Goal: Contribute content: Contribute content

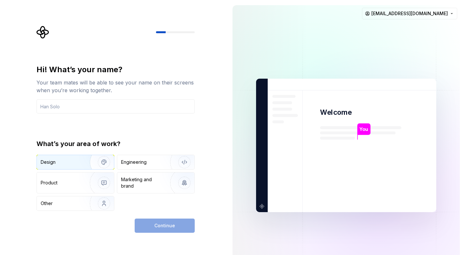
click at [72, 166] on div "Design" at bounding box center [75, 162] width 77 height 14
click at [132, 166] on div "Engineering" at bounding box center [155, 162] width 77 height 14
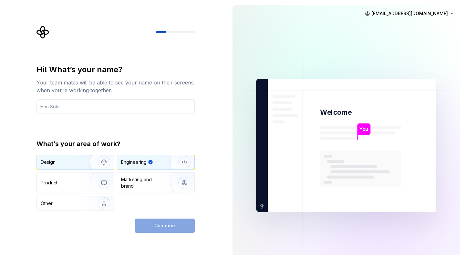
click at [76, 162] on div "Design" at bounding box center [61, 162] width 41 height 6
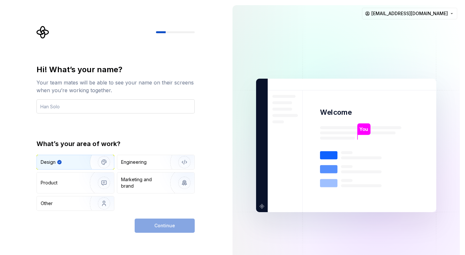
click at [66, 112] on input "text" at bounding box center [115, 106] width 158 height 14
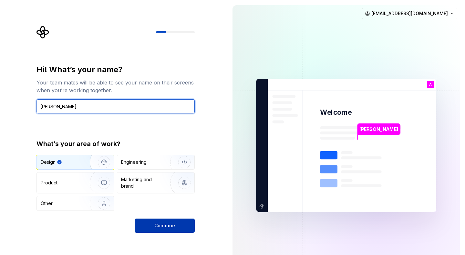
type input "Angelo"
click at [142, 223] on button "Continue" at bounding box center [165, 226] width 60 height 14
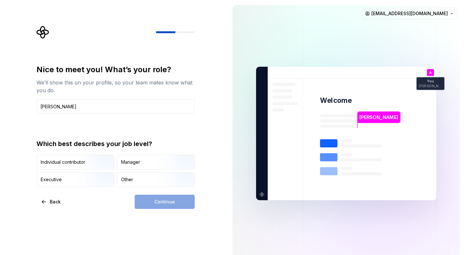
type input "Angelo"
drag, startPoint x: 168, startPoint y: 205, endPoint x: 145, endPoint y: 187, distance: 29.3
click at [161, 197] on div "Continue" at bounding box center [165, 202] width 60 height 14
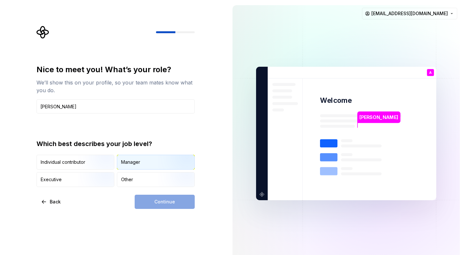
click at [132, 166] on div "Manager" at bounding box center [155, 162] width 77 height 14
click at [159, 206] on button "Continue" at bounding box center [165, 202] width 60 height 14
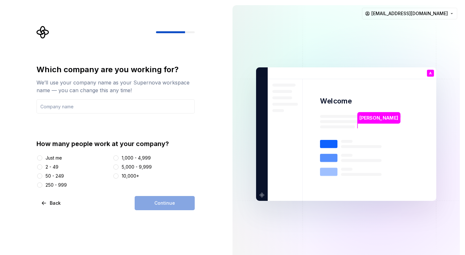
click at [45, 154] on div "How many people work at your company? Just me 2 - 49 50 - 249 250 - 999 1,000 -…" at bounding box center [115, 163] width 158 height 49
click at [45, 159] on div "Just me" at bounding box center [73, 158] width 74 height 6
click at [39, 157] on button "Just me" at bounding box center [39, 158] width 5 height 5
click at [118, 110] on input "text" at bounding box center [115, 106] width 158 height 14
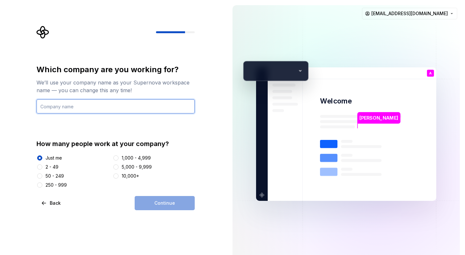
type input "O"
type input "oDois"
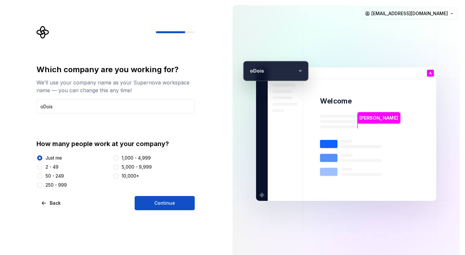
click at [167, 193] on div "Which company are you working for? We’ll use your company name as your Supernov…" at bounding box center [115, 138] width 158 height 146
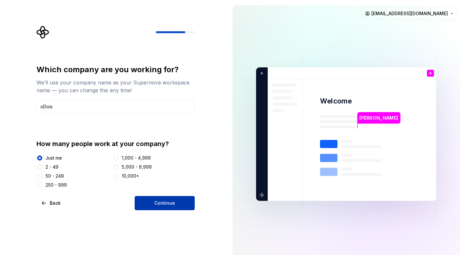
click at [163, 204] on span "Continue" at bounding box center [164, 203] width 21 height 6
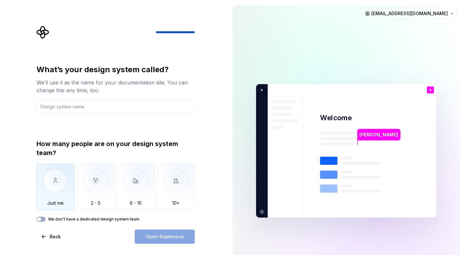
click at [46, 188] on img "button" at bounding box center [55, 185] width 38 height 43
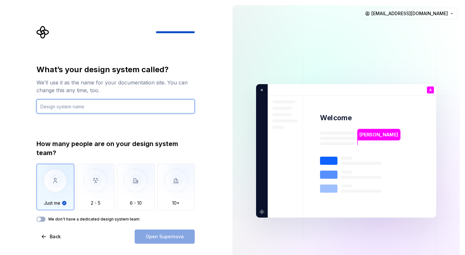
click at [100, 111] on input "text" at bounding box center [115, 106] width 158 height 14
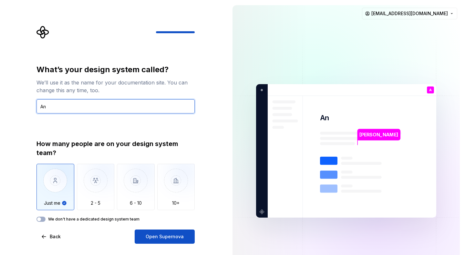
type input "A"
type input "o"
type input "O"
type input "Ó"
type input "óDois"
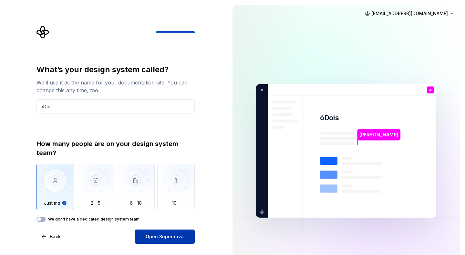
click at [153, 236] on span "Open Supernova" at bounding box center [165, 237] width 38 height 6
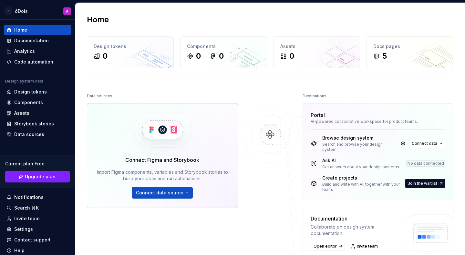
click at [177, 200] on div "Connect Figma and Storybook Import Figma components, variables and Storybook st…" at bounding box center [162, 155] width 151 height 105
click at [180, 194] on span "Connect data source" at bounding box center [159, 193] width 47 height 6
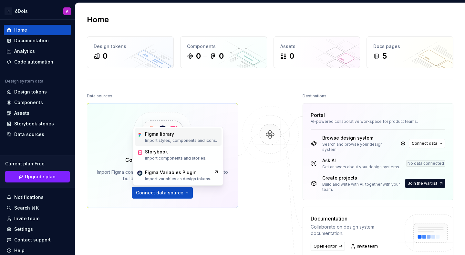
click at [176, 141] on p "Import styles, components and icons." at bounding box center [181, 140] width 72 height 5
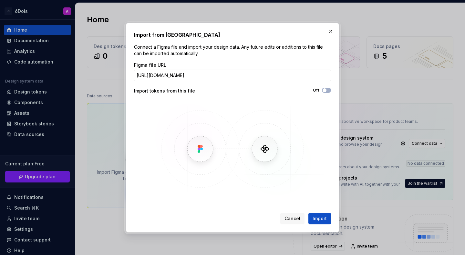
scroll to position [0, 80]
type input "https://www.figma.com/design/tRnF6Kf2sVpJpryQzb8nGM/DS-Codex-Atom---v1.0?node-i…"
click at [318, 167] on img at bounding box center [232, 149] width 187 height 97
click at [332, 92] on div "Import from Figma Connect a Figma file and import your design data. Any future …" at bounding box center [232, 128] width 213 height 210
click at [326, 92] on icon "button" at bounding box center [324, 90] width 5 height 4
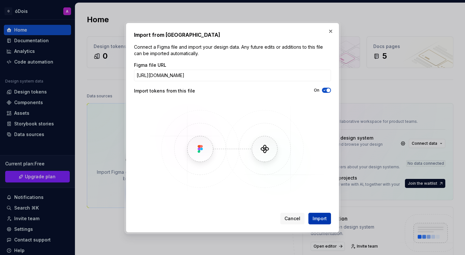
click at [321, 217] on span "Import" at bounding box center [319, 219] width 14 height 6
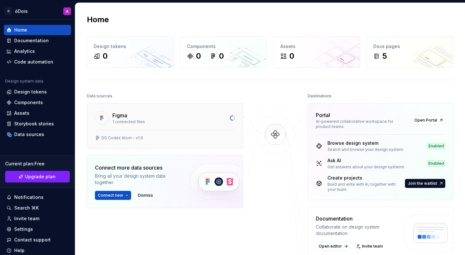
click at [160, 134] on div "DS Codex Atom - v1.0" at bounding box center [165, 139] width 156 height 18
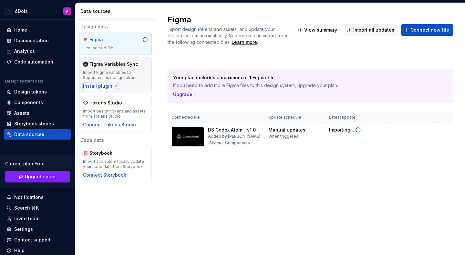
click at [104, 85] on div "Install plugin" at bounding box center [100, 86] width 35 height 6
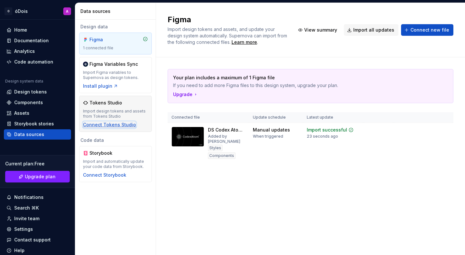
click at [122, 122] on div "Connect Tokens Studio" at bounding box center [109, 125] width 53 height 6
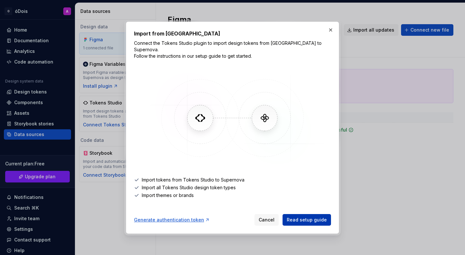
click at [309, 219] on span "Read setup guide" at bounding box center [307, 220] width 40 height 6
click at [268, 217] on span "Cancel" at bounding box center [266, 220] width 16 height 6
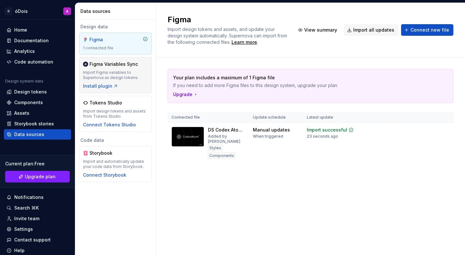
click at [114, 72] on div "Import Figma variables to Supernova as design tokens." at bounding box center [115, 75] width 65 height 10
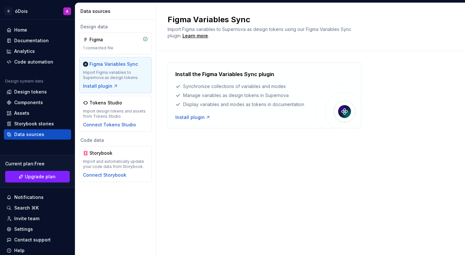
click at [260, 134] on div "Install the Figma Variables Sync plugin Synchronize collections of variables an…" at bounding box center [310, 102] width 286 height 102
click at [99, 47] on div "1 connected file" at bounding box center [115, 47] width 65 height 5
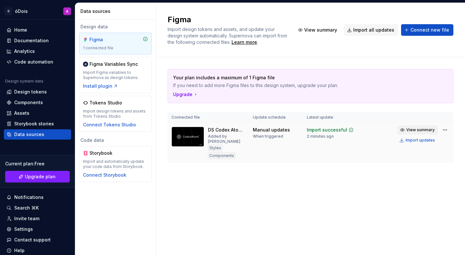
click at [412, 127] on button "View summary" at bounding box center [417, 130] width 40 height 9
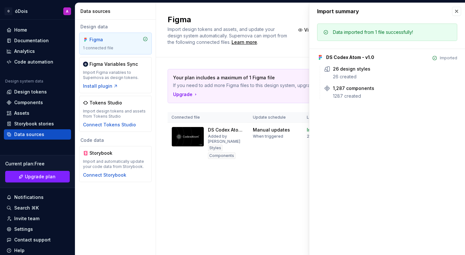
click at [288, 160] on div "Your plan includes a maximum of 1 Figma file If you need to add more Figma file…" at bounding box center [310, 122] width 286 height 130
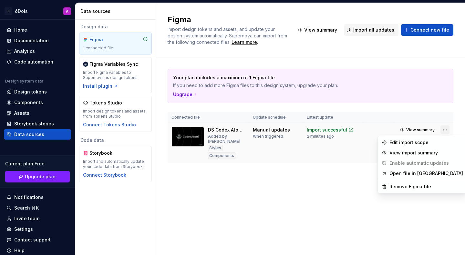
click at [445, 132] on html "O óDois A Home Documentation Analytics Code automation Design system data Desig…" at bounding box center [232, 127] width 465 height 255
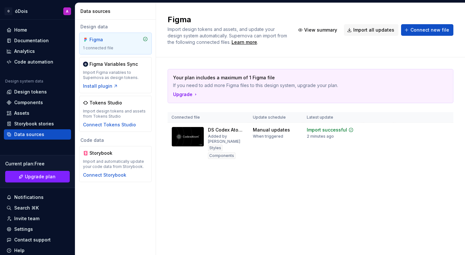
click at [30, 94] on html "O óDois A Home Documentation Analytics Code automation Design system data Desig…" at bounding box center [232, 127] width 465 height 255
click at [30, 94] on div "Design tokens" at bounding box center [30, 92] width 33 height 6
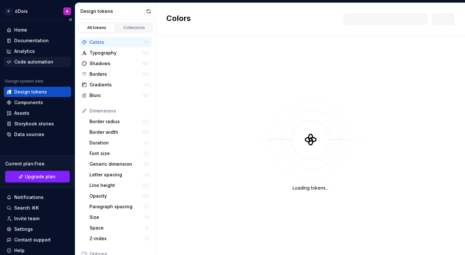
click at [45, 64] on div "Code automation" at bounding box center [33, 62] width 39 height 6
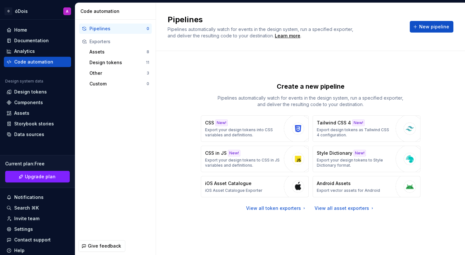
click at [431, 33] on div "Pipelines Pipelines automatically watch for events in the design system, run a …" at bounding box center [310, 27] width 286 height 25
click at [427, 27] on span "New pipeline" at bounding box center [434, 27] width 30 height 6
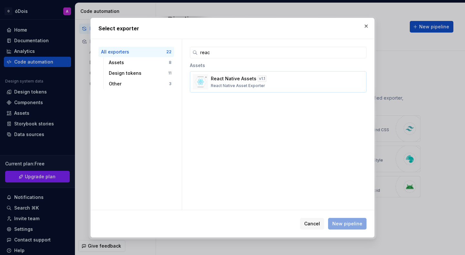
type input "reac"
click at [287, 82] on div "React Native Assets v 1.1 React Native Asset Exporter" at bounding box center [276, 82] width 131 height 13
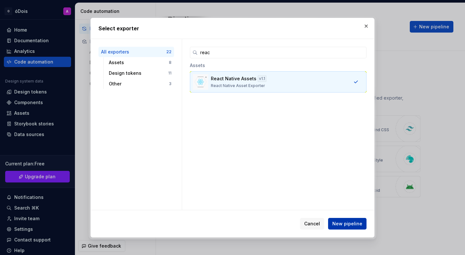
click at [344, 227] on button "New pipeline" at bounding box center [347, 224] width 38 height 12
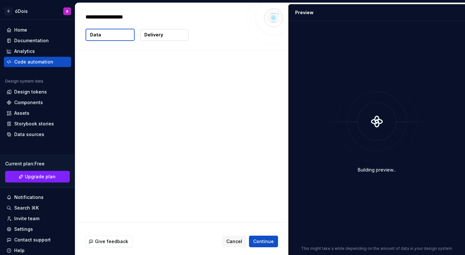
type textarea "*"
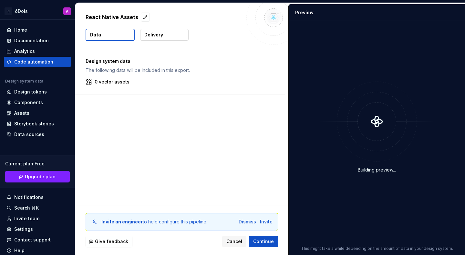
click at [170, 41] on button "Delivery" at bounding box center [164, 35] width 48 height 12
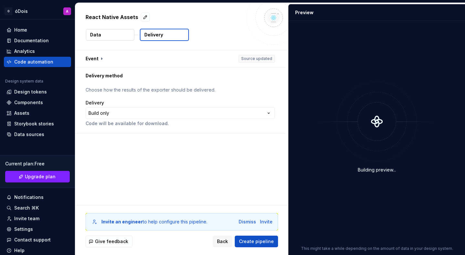
click at [170, 41] on button "Delivery" at bounding box center [164, 35] width 49 height 12
click at [107, 38] on button "Data" at bounding box center [110, 35] width 48 height 12
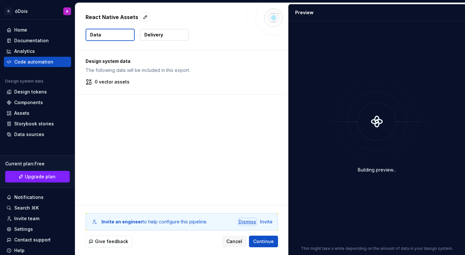
click at [251, 223] on div "Dismiss" at bounding box center [246, 222] width 17 height 6
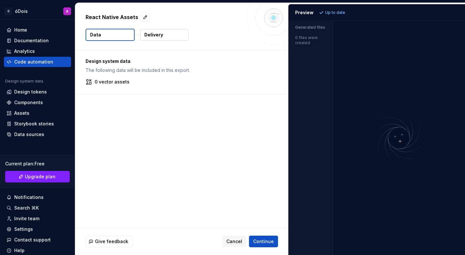
click at [307, 14] on div "Preview" at bounding box center [304, 12] width 18 height 6
click at [331, 14] on p "Up to date" at bounding box center [335, 12] width 20 height 5
click at [304, 39] on div "0 files were created." at bounding box center [310, 38] width 44 height 14
click at [200, 114] on div "Design system data The following data will be included in this export. 0 vector…" at bounding box center [181, 138] width 213 height 177
click at [31, 63] on div "Code automation" at bounding box center [33, 62] width 39 height 6
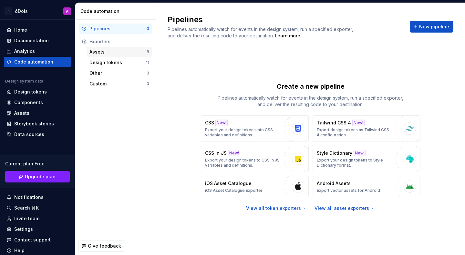
click at [106, 55] on div "Assets 8" at bounding box center [119, 52] width 65 height 10
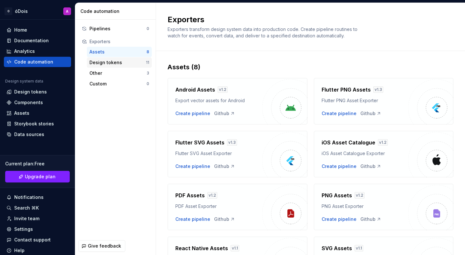
click at [106, 64] on div "Design tokens" at bounding box center [117, 62] width 56 height 6
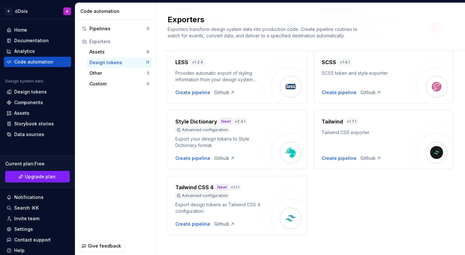
scroll to position [217, 0]
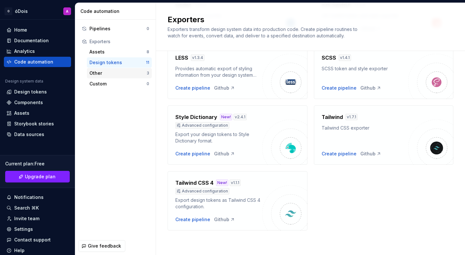
click at [140, 73] on div "Other" at bounding box center [117, 73] width 57 height 6
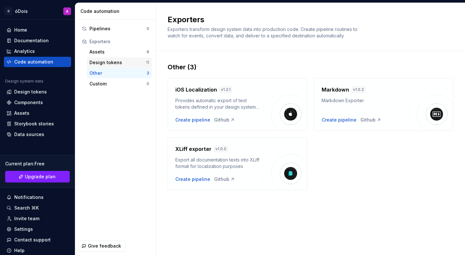
click at [116, 66] on div "Design tokens 11" at bounding box center [119, 62] width 65 height 10
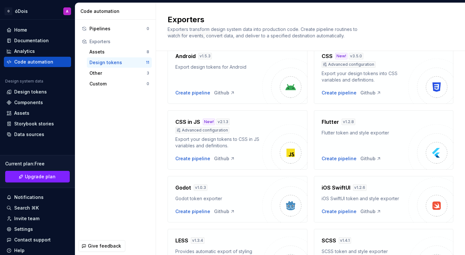
scroll to position [41, 0]
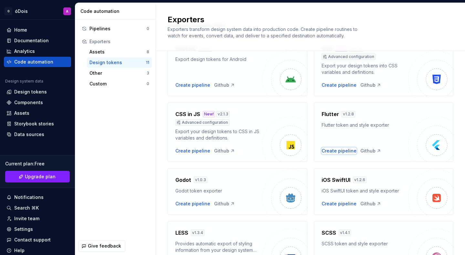
click at [339, 152] on div "Create pipeline" at bounding box center [338, 151] width 35 height 6
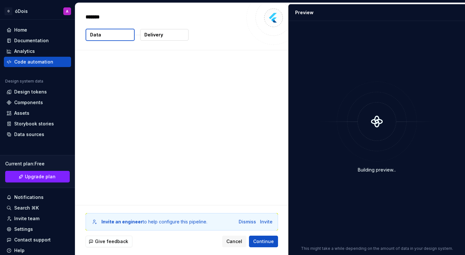
type textarea "*"
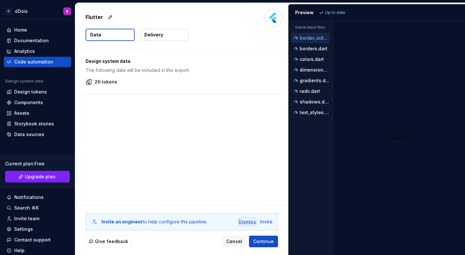
click at [250, 224] on div "Dismiss" at bounding box center [246, 222] width 17 height 6
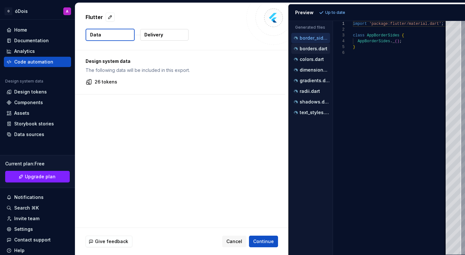
click at [308, 51] on p "borders.dart" at bounding box center [313, 48] width 28 height 5
click at [306, 61] on p "colors.dart" at bounding box center [311, 59] width 24 height 5
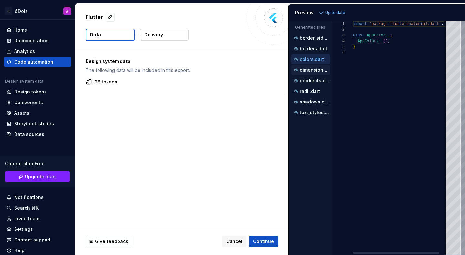
click at [305, 68] on p "dimensions.dart" at bounding box center [314, 69] width 30 height 5
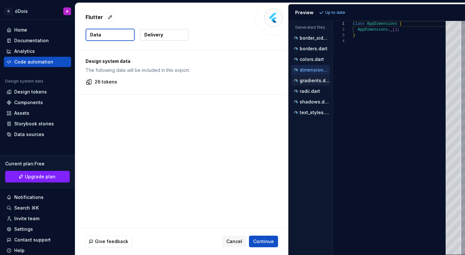
click at [314, 81] on p "gradients.dart" at bounding box center [314, 80] width 30 height 5
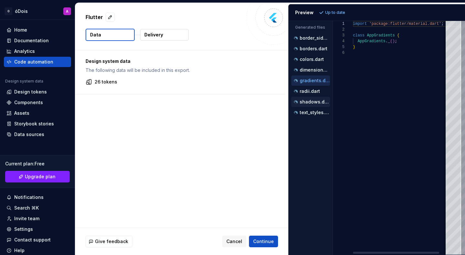
click at [311, 101] on p "shadows.dart" at bounding box center [314, 101] width 30 height 5
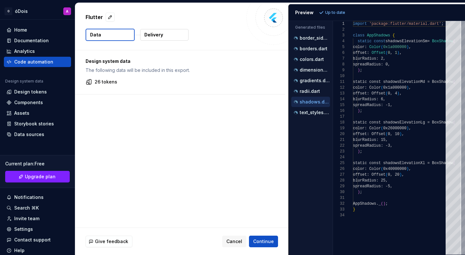
scroll to position [58, 0]
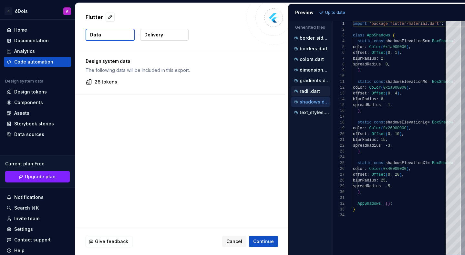
click at [311, 91] on p "radii.dart" at bounding box center [309, 91] width 20 height 5
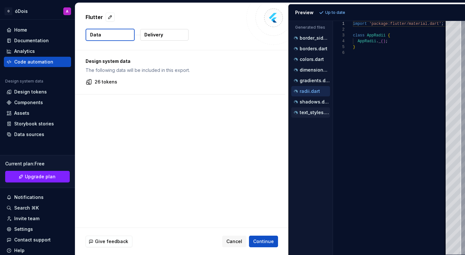
click at [305, 114] on p "text_styles.dart" at bounding box center [314, 112] width 30 height 5
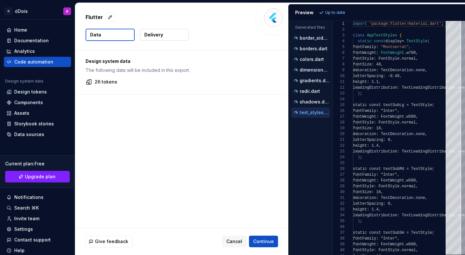
scroll to position [58, 0]
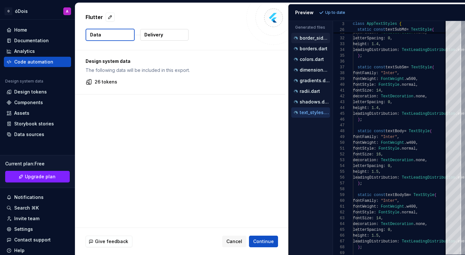
click at [313, 42] on div "border_sides.dart" at bounding box center [310, 38] width 39 height 10
click at [298, 43] on div "border_sides.dart" at bounding box center [310, 38] width 39 height 10
click at [302, 36] on p "border_sides.dart" at bounding box center [314, 37] width 30 height 5
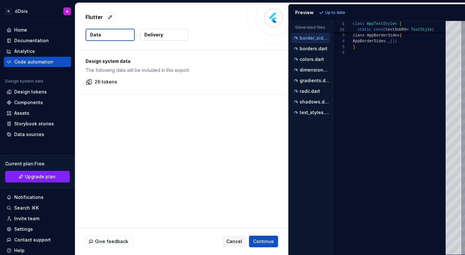
scroll to position [29, 0]
click at [310, 50] on p "borders.dart" at bounding box center [313, 48] width 28 height 5
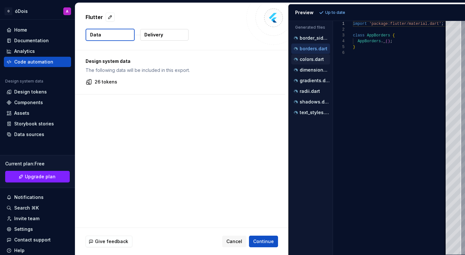
click at [310, 62] on p "colors.dart" at bounding box center [311, 59] width 24 height 5
click at [309, 69] on p "dimensions.dart" at bounding box center [314, 69] width 30 height 5
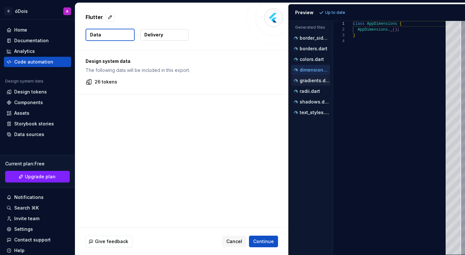
click at [308, 80] on p "gradients.dart" at bounding box center [314, 80] width 30 height 5
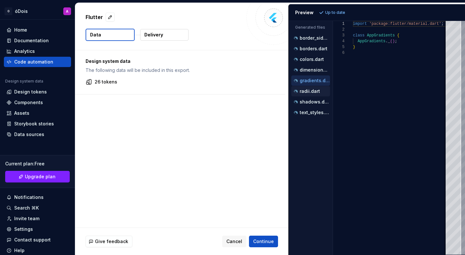
click at [319, 92] on div "radii.dart" at bounding box center [310, 91] width 37 height 6
click at [314, 103] on p "shadows.dart" at bounding box center [314, 101] width 30 height 5
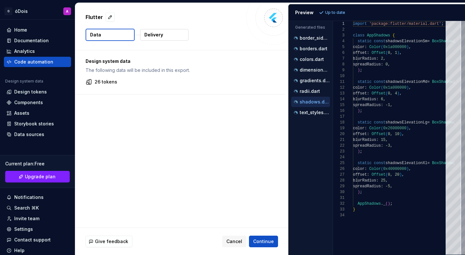
scroll to position [58, 0]
click at [307, 113] on p "text_styles.dart" at bounding box center [314, 112] width 30 height 5
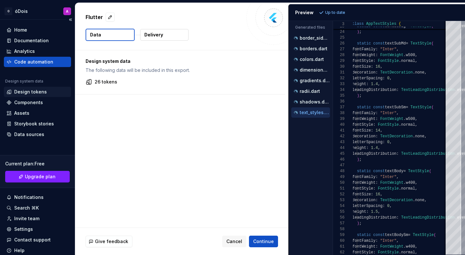
click at [30, 91] on div "Design tokens" at bounding box center [30, 92] width 33 height 6
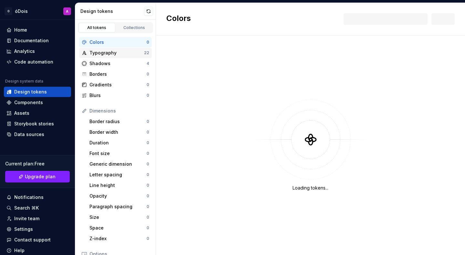
click at [100, 58] on div "Typography 22" at bounding box center [115, 53] width 73 height 10
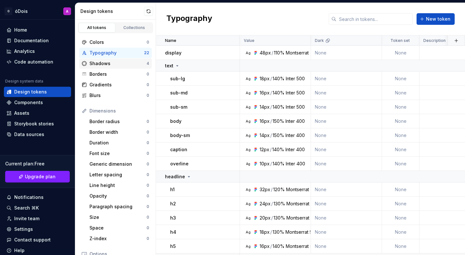
click at [104, 64] on div "Shadows" at bounding box center [117, 63] width 57 height 6
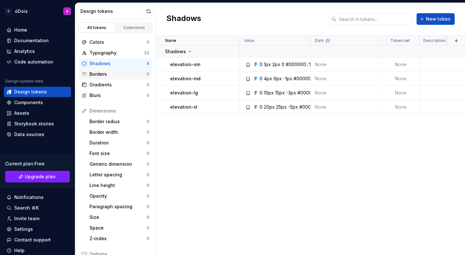
click at [106, 70] on div "Borders 0" at bounding box center [115, 74] width 73 height 10
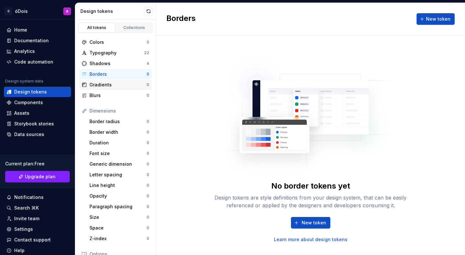
click at [110, 82] on div "Gradients" at bounding box center [117, 85] width 57 height 6
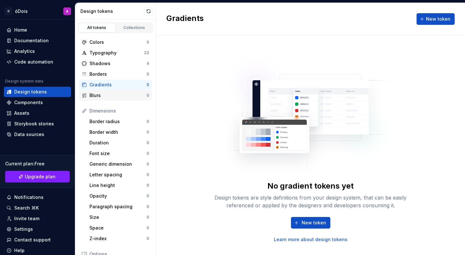
click at [98, 98] on div "Blurs" at bounding box center [117, 95] width 57 height 6
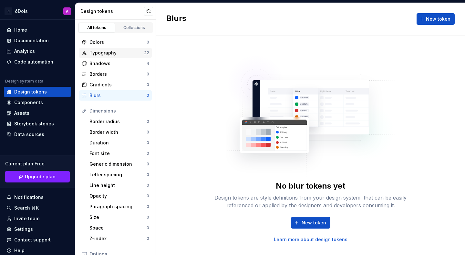
click at [100, 56] on div "Typography" at bounding box center [116, 53] width 55 height 6
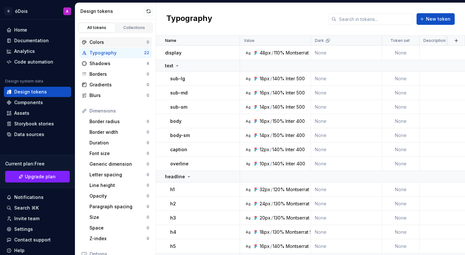
click at [102, 41] on div "Colors" at bounding box center [117, 42] width 57 height 6
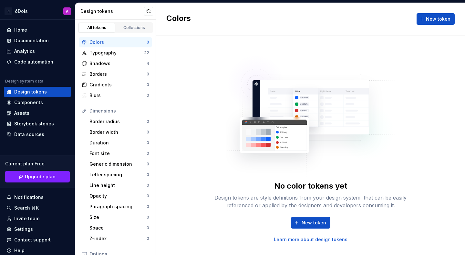
click at [307, 231] on div "New token Learn more about design tokens" at bounding box center [310, 230] width 207 height 26
click at [304, 225] on span "New token" at bounding box center [313, 223] width 25 height 6
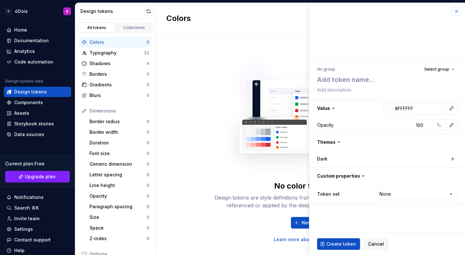
click at [456, 13] on button "button" at bounding box center [456, 11] width 9 height 9
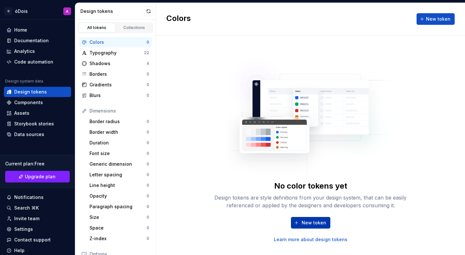
click at [318, 224] on span "New token" at bounding box center [313, 223] width 25 height 6
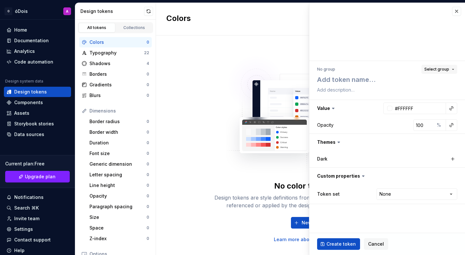
click at [432, 67] on span "Select group" at bounding box center [436, 69] width 25 height 5
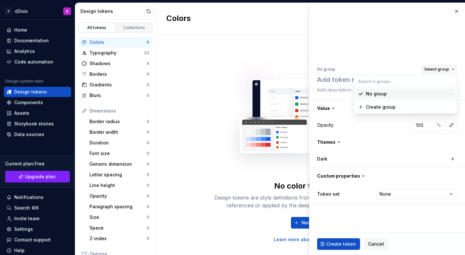
click at [432, 67] on span "Select group" at bounding box center [436, 69] width 25 height 5
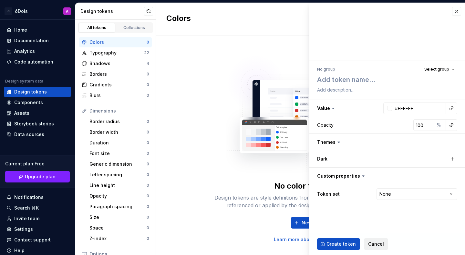
click at [374, 243] on span "Cancel" at bounding box center [376, 244] width 16 height 6
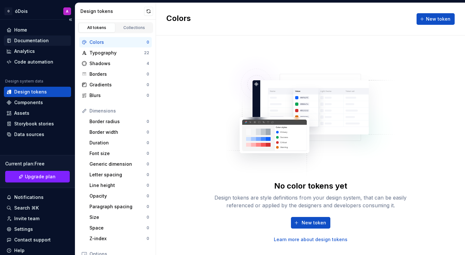
click at [27, 43] on div "Documentation" at bounding box center [31, 40] width 35 height 6
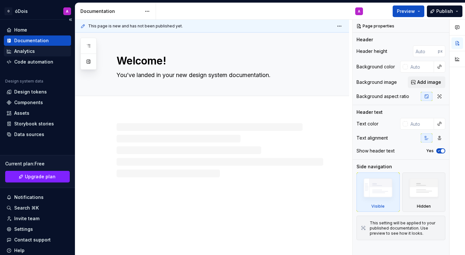
click at [27, 50] on div "Analytics" at bounding box center [24, 51] width 21 height 6
type textarea "*"
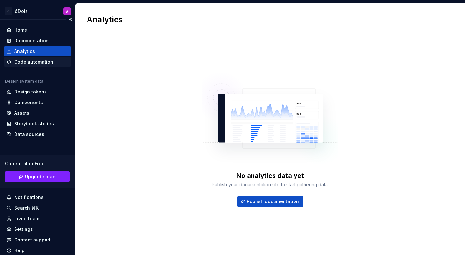
click at [32, 59] on div "Code automation" at bounding box center [33, 62] width 39 height 6
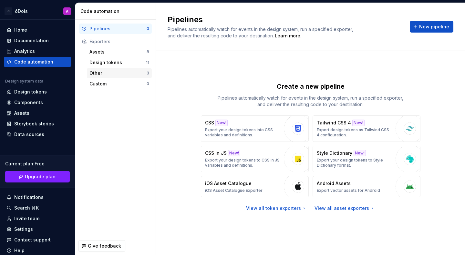
click at [99, 70] on div "Other" at bounding box center [117, 73] width 57 height 6
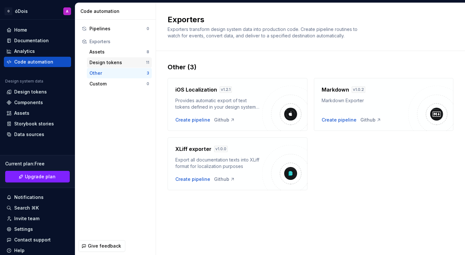
click at [99, 65] on div "Design tokens" at bounding box center [117, 62] width 56 height 6
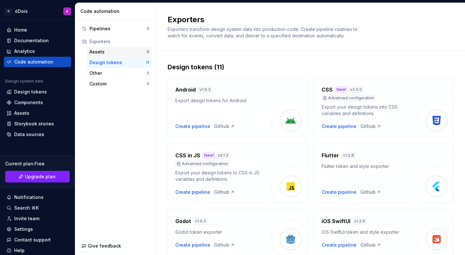
click at [98, 56] on div "Assets 8" at bounding box center [119, 52] width 65 height 10
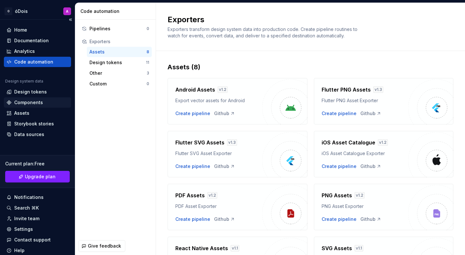
click at [36, 104] on div "Components" at bounding box center [28, 102] width 29 height 6
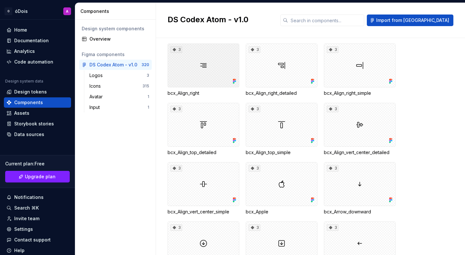
scroll to position [466, 0]
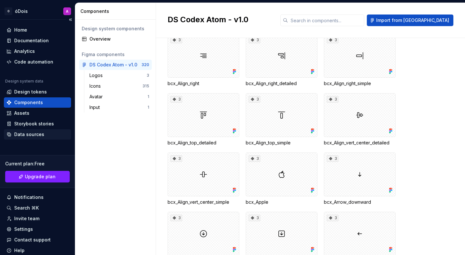
click at [39, 131] on div "Data sources" at bounding box center [37, 134] width 67 height 10
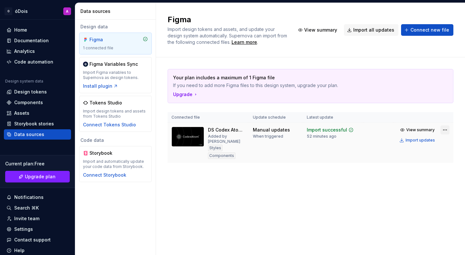
click at [441, 131] on html "O óDois A Home Documentation Analytics Code automation Design system data Desig…" at bounding box center [232, 127] width 465 height 255
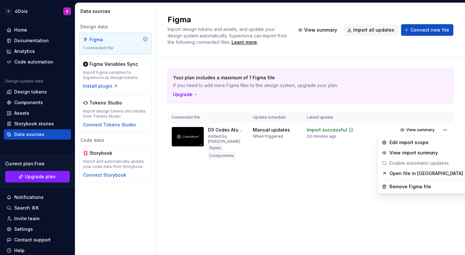
click at [282, 196] on html "O óDois A Home Documentation Analytics Code automation Design system data Desig…" at bounding box center [232, 127] width 465 height 255
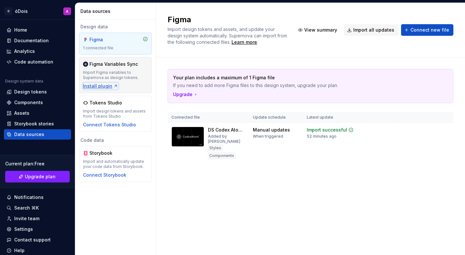
click at [100, 85] on div "Install plugin" at bounding box center [100, 86] width 35 height 6
click at [101, 86] on div "Install plugin" at bounding box center [100, 86] width 35 height 6
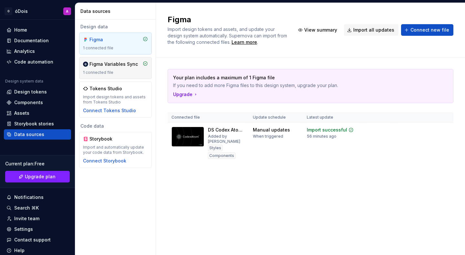
click at [122, 73] on div "1 connected file" at bounding box center [115, 72] width 65 height 5
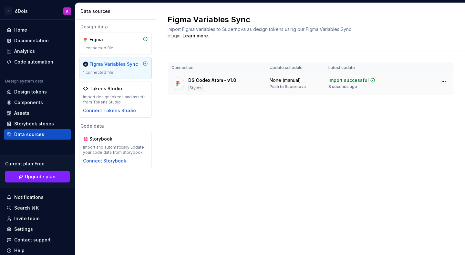
click at [228, 84] on div "DS Codex Atom - v1.0 Styles" at bounding box center [212, 84] width 48 height 14
click at [441, 80] on html "O óDois A Home Documentation Analytics Code automation Design system data Desig…" at bounding box center [232, 127] width 465 height 255
click at [17, 104] on html "O óDois A Home Documentation Analytics Code automation Design system data Desig…" at bounding box center [232, 127] width 465 height 255
click at [27, 101] on div "Components" at bounding box center [28, 102] width 29 height 6
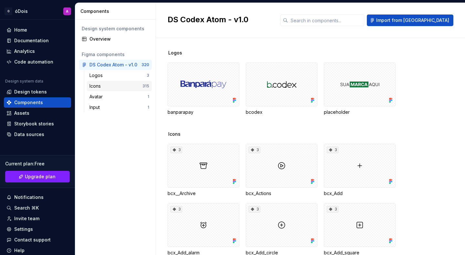
click at [100, 84] on div "Icons" at bounding box center [96, 86] width 14 height 6
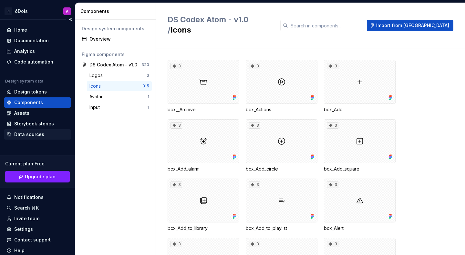
click at [27, 136] on div "Data sources" at bounding box center [29, 134] width 30 height 6
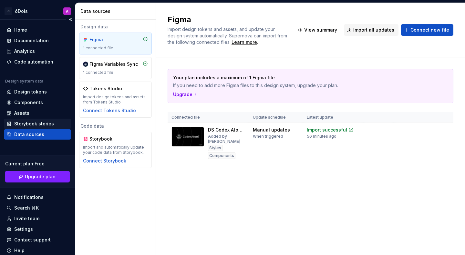
click at [35, 125] on div "Storybook stories" at bounding box center [34, 124] width 40 height 6
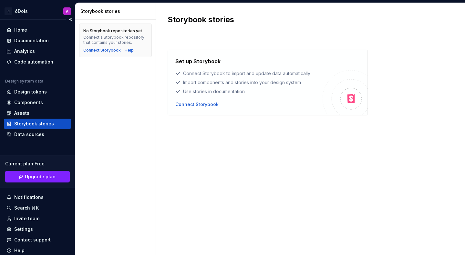
click at [26, 119] on div "Storybook stories" at bounding box center [37, 124] width 67 height 10
click at [22, 116] on div "Assets" at bounding box center [21, 113] width 15 height 6
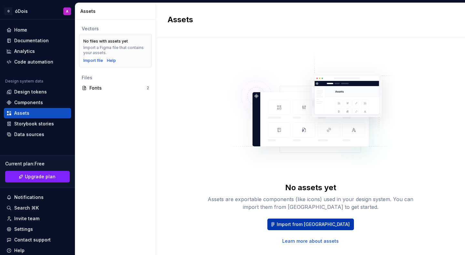
click at [304, 226] on span "Import from [GEOGRAPHIC_DATA]" at bounding box center [313, 224] width 73 height 6
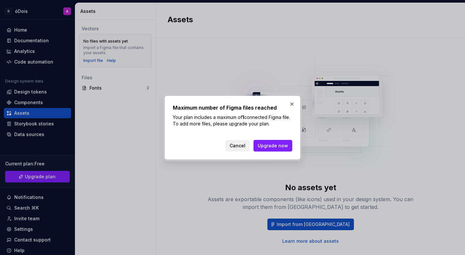
click at [241, 145] on span "Cancel" at bounding box center [237, 146] width 16 height 6
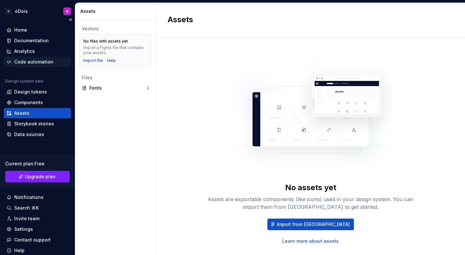
click at [22, 63] on div "Code automation" at bounding box center [33, 62] width 39 height 6
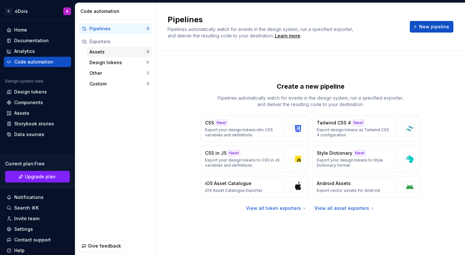
click at [126, 50] on div "Assets" at bounding box center [117, 52] width 57 height 6
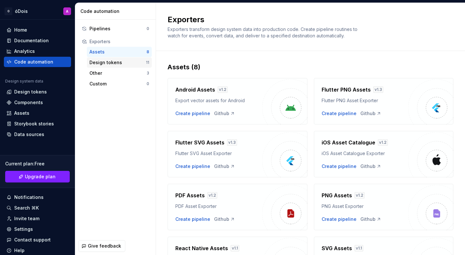
click at [126, 61] on div "Design tokens" at bounding box center [117, 62] width 56 height 6
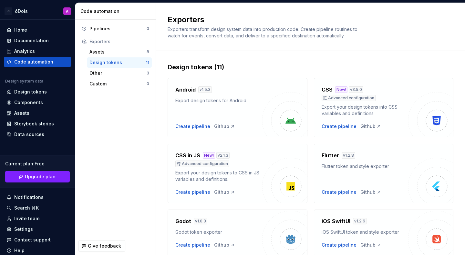
click at [125, 67] on div "Design tokens 11" at bounding box center [119, 62] width 65 height 10
click at [123, 73] on div "Other" at bounding box center [117, 73] width 57 height 6
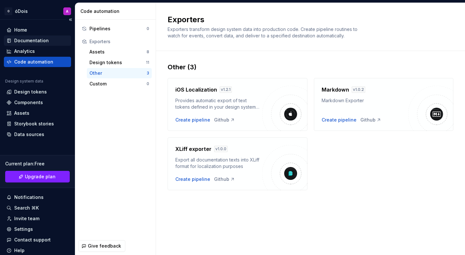
click at [37, 38] on div "Documentation" at bounding box center [31, 40] width 35 height 6
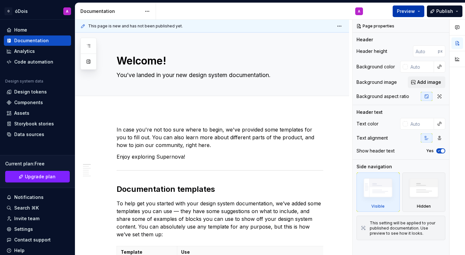
click at [418, 11] on button "Preview" at bounding box center [408, 11] width 32 height 12
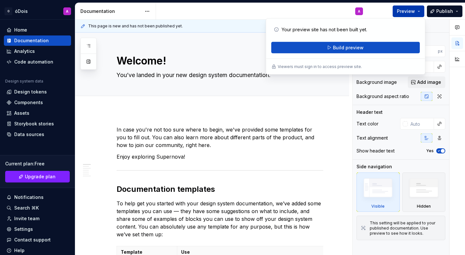
click at [418, 12] on button "Preview" at bounding box center [408, 11] width 32 height 12
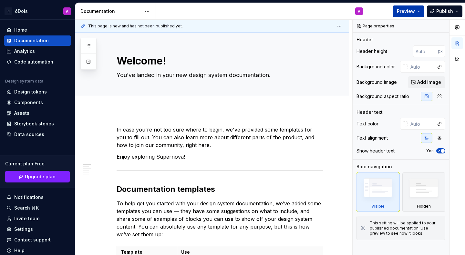
click at [418, 12] on button "Preview" at bounding box center [408, 11] width 32 height 12
click at [141, 14] on div "Documentation" at bounding box center [110, 11] width 61 height 6
click at [148, 14] on html "O óDois A Home Documentation Analytics Code automation Design system data Desig…" at bounding box center [232, 127] width 465 height 255
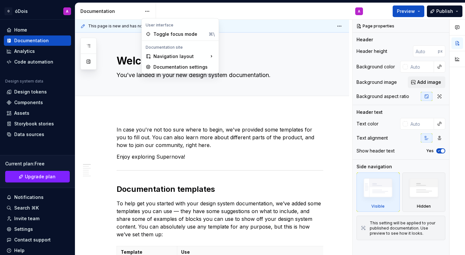
click at [27, 57] on html "O óDois A Home Documentation Analytics Code automation Design system data Desig…" at bounding box center [232, 127] width 465 height 255
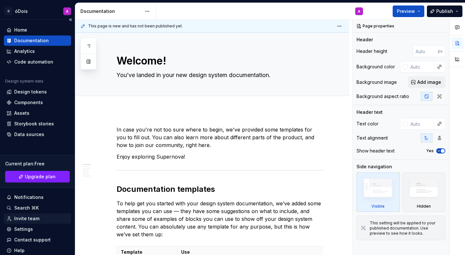
scroll to position [23, 0]
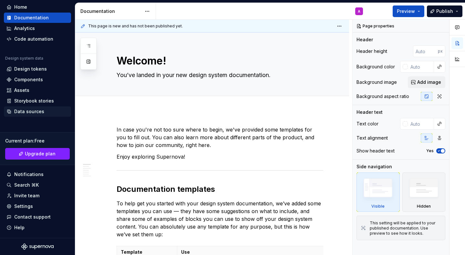
click at [26, 110] on div "Data sources" at bounding box center [29, 111] width 30 height 6
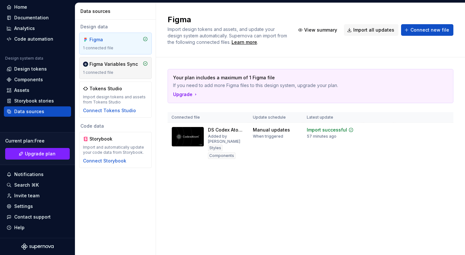
click at [147, 64] on icon at bounding box center [145, 64] width 4 height 4
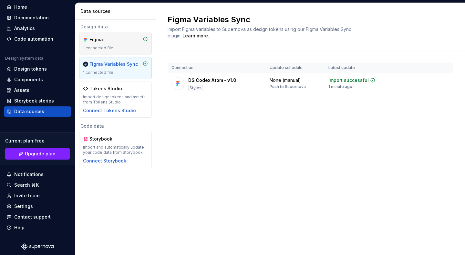
click at [114, 45] on div "Figma 1 connected file" at bounding box center [115, 43] width 65 height 14
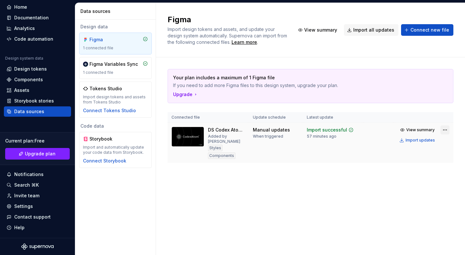
click at [445, 133] on html "O óDois A Home Documentation Analytics Code automation Design system data Desig…" at bounding box center [232, 127] width 465 height 255
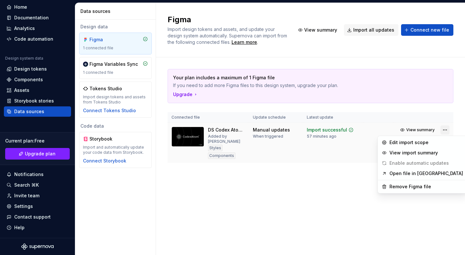
scroll to position [23, 0]
click at [430, 144] on div "Edit import scope" at bounding box center [426, 142] width 74 height 6
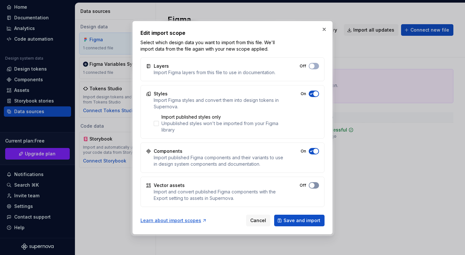
click at [311, 187] on span "button" at bounding box center [311, 185] width 5 height 5
click at [301, 223] on span "Save and import" at bounding box center [301, 220] width 37 height 6
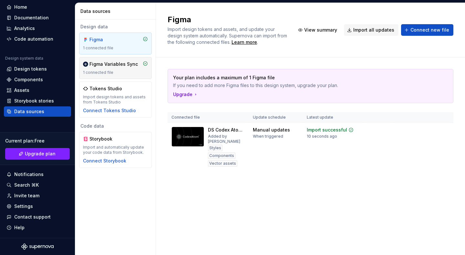
click at [104, 66] on div "Figma Variables Sync" at bounding box center [113, 64] width 48 height 6
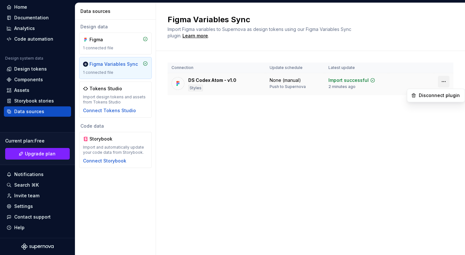
click at [446, 84] on html "O óDois A Home Documentation Analytics Code automation Design system data Desig…" at bounding box center [232, 127] width 465 height 255
click at [349, 80] on html "O óDois A Home Documentation Analytics Code automation Design system data Desig…" at bounding box center [232, 127] width 465 height 255
click at [197, 81] on div "DS Codex Atom - v1.0" at bounding box center [212, 80] width 48 height 6
click at [173, 86] on div at bounding box center [177, 83] width 13 height 13
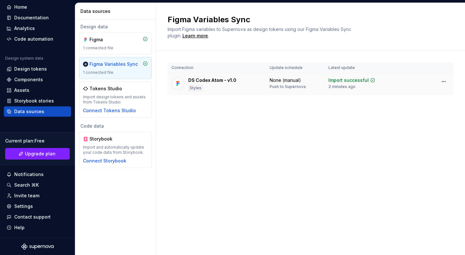
click at [289, 86] on div "Push to Supernova" at bounding box center [287, 86] width 36 height 5
click at [75, 71] on div "Home Documentation Analytics Code automation Design system data Design tokens C…" at bounding box center [37, 117] width 75 height 241
click at [106, 71] on div "1 connected file" at bounding box center [115, 72] width 65 height 5
click at [101, 43] on div "Figma" at bounding box center [104, 39] width 31 height 6
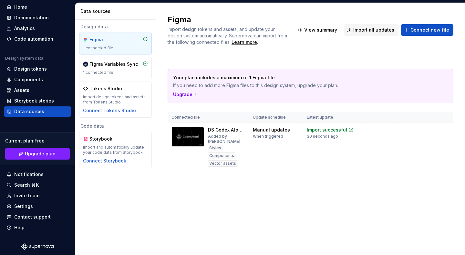
click at [410, 111] on div "Your plan includes a maximum of 1 Figma file If you need to add more Figma file…" at bounding box center [310, 120] width 286 height 102
click at [19, 82] on div "Components" at bounding box center [28, 79] width 29 height 6
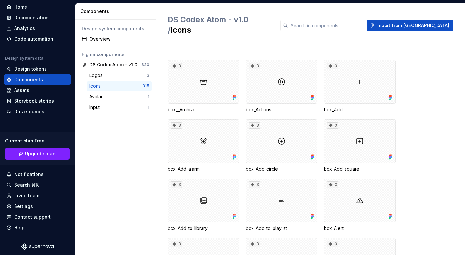
click at [112, 86] on div "Icons" at bounding box center [115, 86] width 53 height 6
click at [109, 76] on div "Logos" at bounding box center [117, 75] width 57 height 6
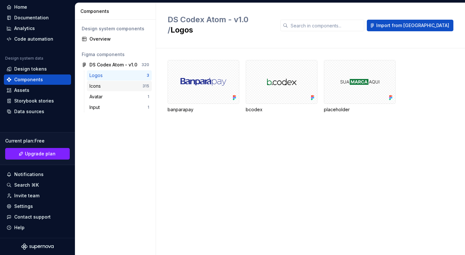
click at [109, 86] on div "Icons" at bounding box center [115, 86] width 53 height 6
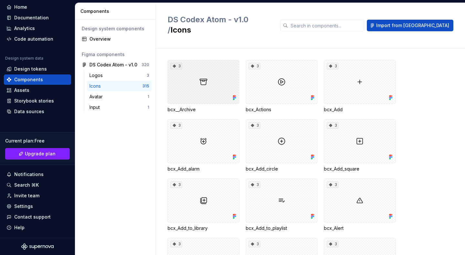
click at [219, 77] on div "3" at bounding box center [203, 82] width 72 height 44
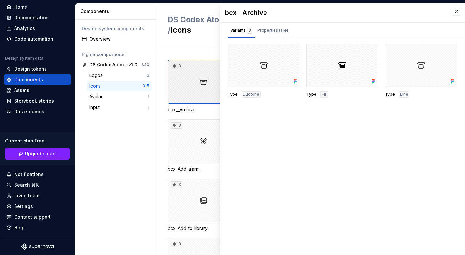
click at [200, 73] on div "3" at bounding box center [203, 82] width 72 height 44
click at [285, 33] on div "Properties table" at bounding box center [272, 30] width 31 height 6
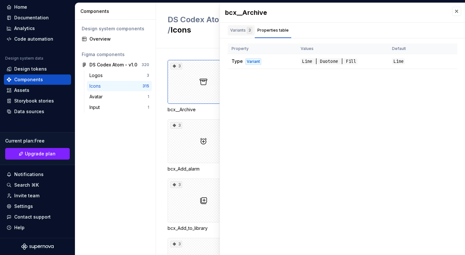
click at [244, 32] on div "Variants 3" at bounding box center [241, 30] width 22 height 6
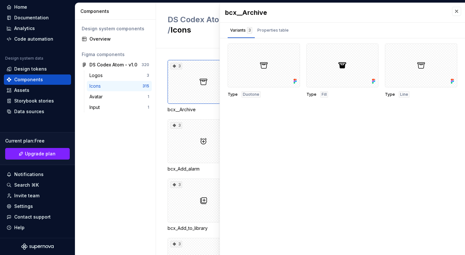
click at [159, 48] on div "3 bcx__Archive 3 bcx_Actions 3 bcx_Add 3 bcx_Add_alarm 3 bcx_Add_circle 3 bcx_A…" at bounding box center [310, 151] width 309 height 207
drag, startPoint x: 159, startPoint y: 42, endPoint x: 49, endPoint y: 42, distance: 110.0
click at [156, 42] on div "DS Codex Atom - v1.0 / Icons Import from Figma 3 bcx__Archive 3 bcx_Actions 3 b…" at bounding box center [310, 129] width 309 height 252
click at [33, 22] on div "Documentation" at bounding box center [37, 18] width 67 height 10
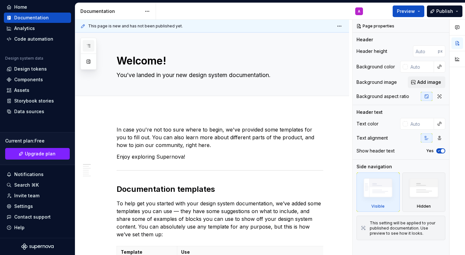
click at [90, 47] on icon "button" at bounding box center [88, 45] width 5 height 5
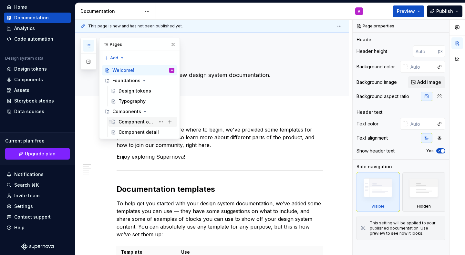
click at [134, 120] on div "Component overview" at bounding box center [136, 122] width 36 height 6
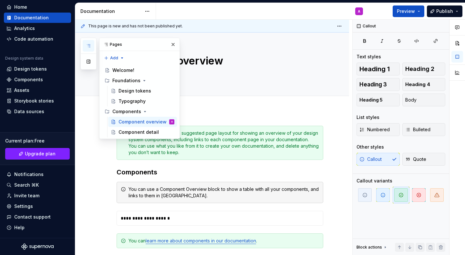
click at [228, 161] on div "**********" at bounding box center [219, 201] width 207 height 150
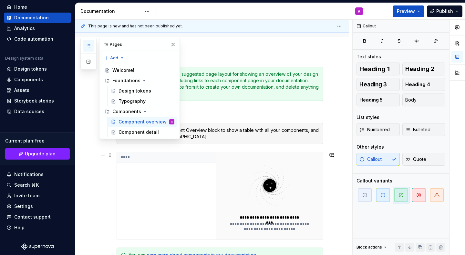
scroll to position [71, 0]
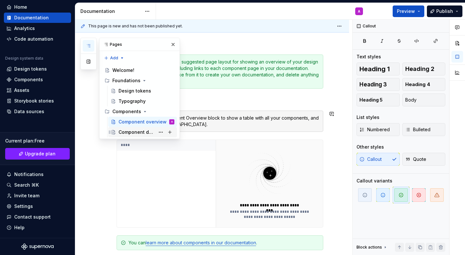
click at [138, 131] on div "Component detail" at bounding box center [136, 132] width 36 height 6
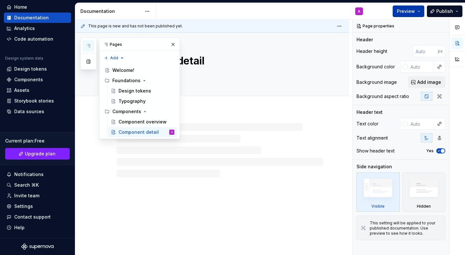
click at [401, 10] on span "Preview" at bounding box center [406, 11] width 18 height 6
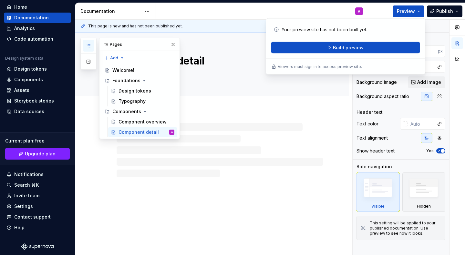
click at [328, 56] on div "Your preview site has not been built yet. Build preview Viewers must sign in to…" at bounding box center [345, 46] width 159 height 56
click at [334, 51] on span "Build preview" at bounding box center [348, 48] width 31 height 6
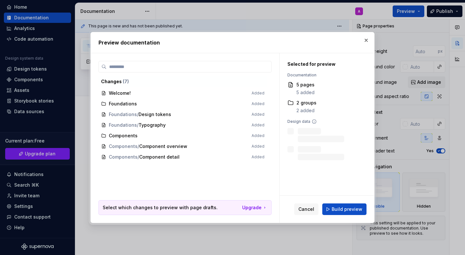
scroll to position [23, 0]
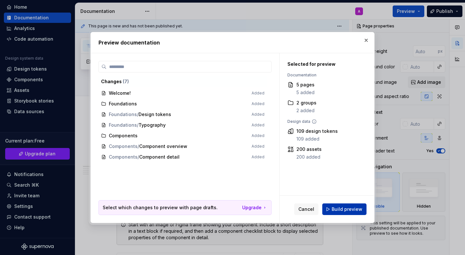
click at [335, 213] on button "Build preview" at bounding box center [344, 210] width 44 height 12
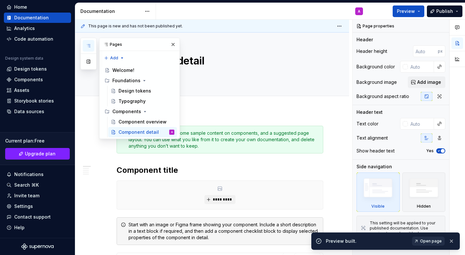
click at [426, 242] on span "Open page" at bounding box center [431, 241] width 22 height 5
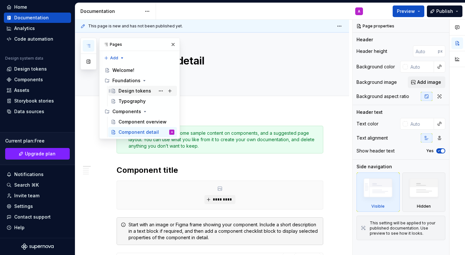
click at [139, 92] on div "Design tokens" at bounding box center [134, 91] width 33 height 6
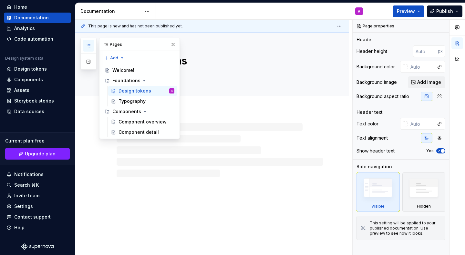
click at [226, 101] on div "Add tab" at bounding box center [219, 103] width 207 height 9
click at [175, 46] on button "button" at bounding box center [172, 44] width 9 height 9
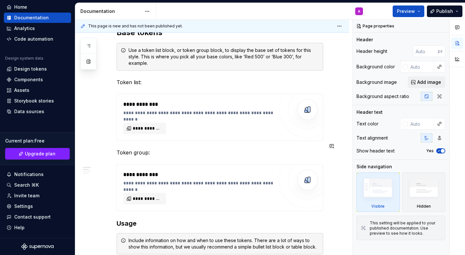
scroll to position [138, 0]
click at [298, 105] on div at bounding box center [307, 109] width 39 height 39
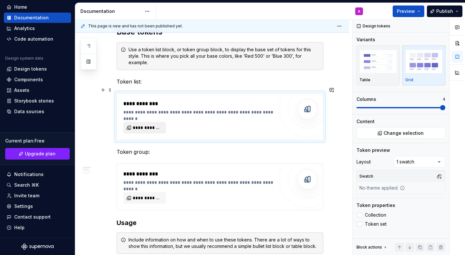
click at [156, 122] on button "**********" at bounding box center [144, 128] width 43 height 12
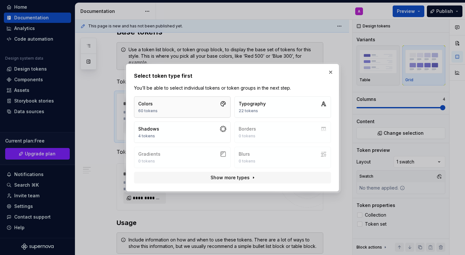
click at [203, 111] on button "Colors 60 tokens" at bounding box center [182, 106] width 96 height 21
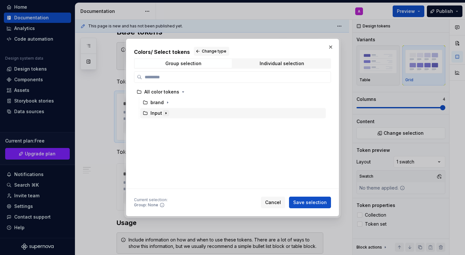
click at [167, 114] on icon "button" at bounding box center [165, 113] width 5 height 5
click at [167, 104] on icon "button" at bounding box center [167, 102] width 5 height 5
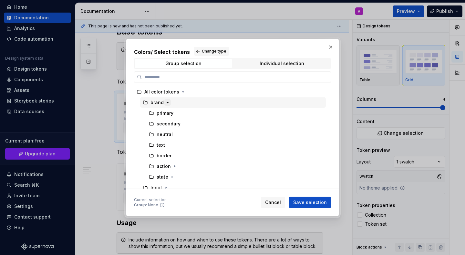
click at [167, 104] on icon "button" at bounding box center [167, 102] width 5 height 5
click at [167, 103] on icon "button" at bounding box center [167, 103] width 1 height 2
click at [167, 104] on icon "button" at bounding box center [167, 102] width 5 height 5
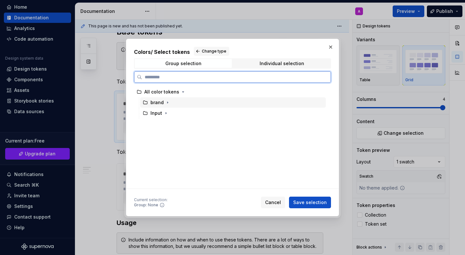
click at [152, 104] on div "brand" at bounding box center [156, 102] width 13 height 6
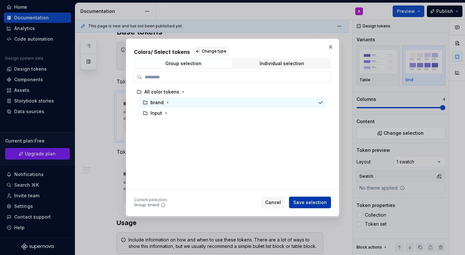
click at [302, 199] on button "Save selection" at bounding box center [310, 203] width 42 height 12
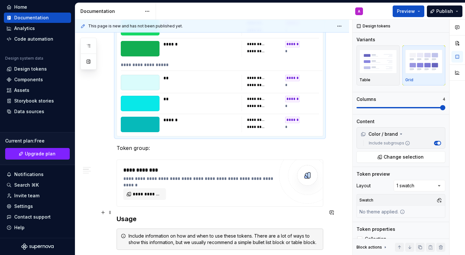
scroll to position [1479, 0]
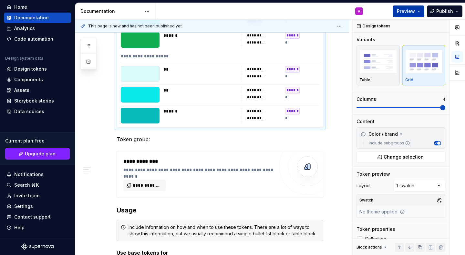
click at [402, 14] on span "Preview" at bounding box center [406, 11] width 18 height 6
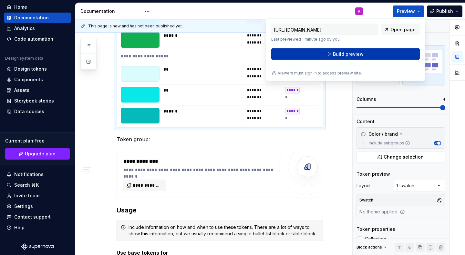
click at [343, 54] on span "Build preview" at bounding box center [348, 54] width 31 height 6
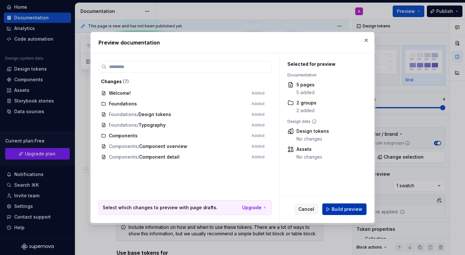
click at [349, 211] on span "Build preview" at bounding box center [346, 209] width 31 height 6
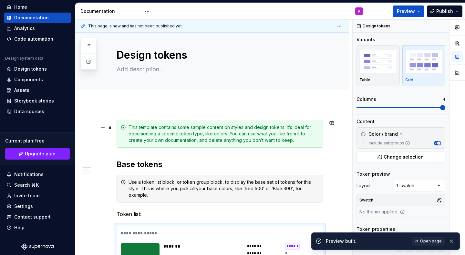
scroll to position [0, 0]
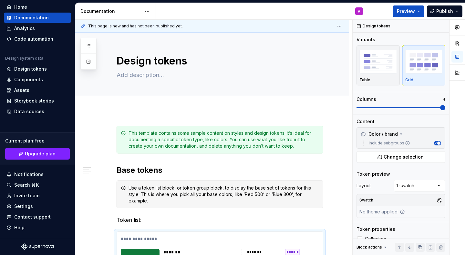
click at [132, 9] on div "Documentation" at bounding box center [110, 11] width 61 height 6
click at [106, 10] on div "Documentation" at bounding box center [110, 11] width 61 height 6
click at [93, 43] on button "button" at bounding box center [89, 46] width 12 height 12
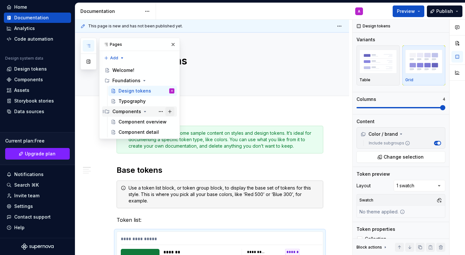
click at [171, 113] on button "Page tree" at bounding box center [169, 111] width 9 height 9
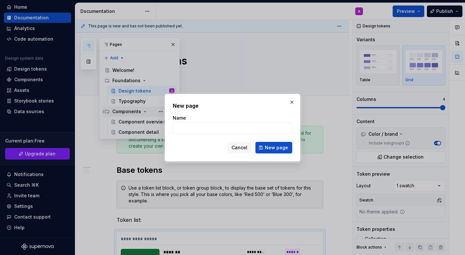
scroll to position [23, 0]
type textarea "*"
type input "Icons"
click button "New page" at bounding box center [273, 148] width 37 height 12
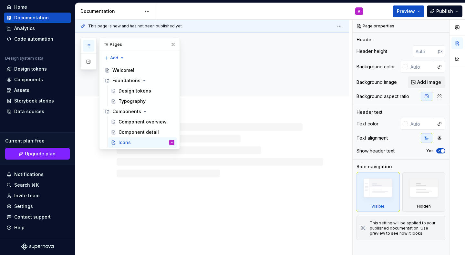
click at [232, 170] on div at bounding box center [219, 150] width 207 height 54
click at [172, 46] on button "button" at bounding box center [172, 44] width 9 height 9
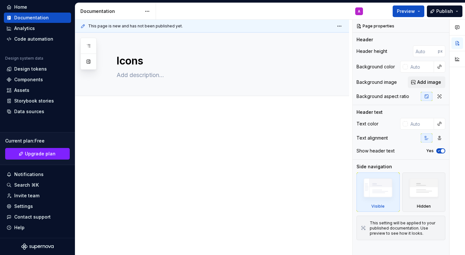
type textarea "*"
click at [135, 107] on button "Add tab" at bounding box center [129, 103] width 26 height 9
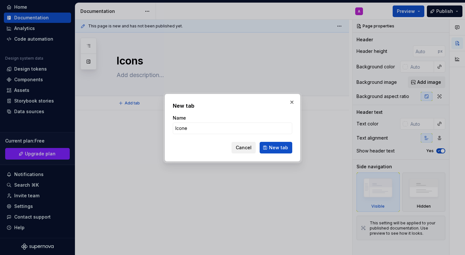
type input "Icones"
click button "New tab" at bounding box center [275, 148] width 33 height 12
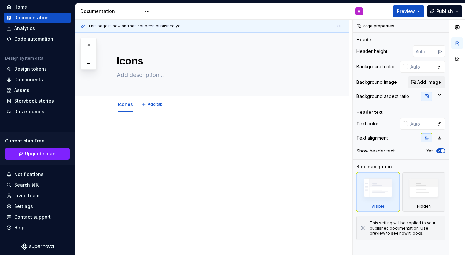
click at [152, 137] on div at bounding box center [219, 139] width 207 height 25
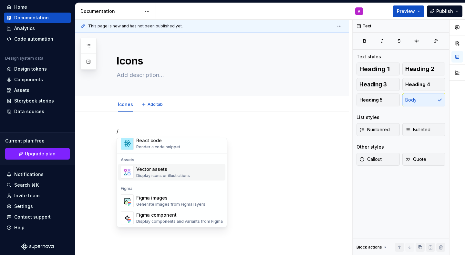
scroll to position [562, 0]
click at [153, 175] on div "Display icons or illustrations" at bounding box center [163, 175] width 54 height 5
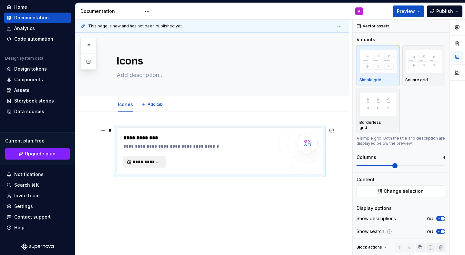
click at [156, 165] on span "**********" at bounding box center [147, 162] width 29 height 6
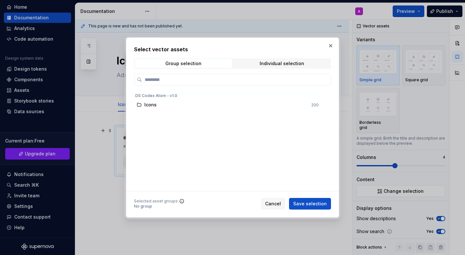
scroll to position [23, 0]
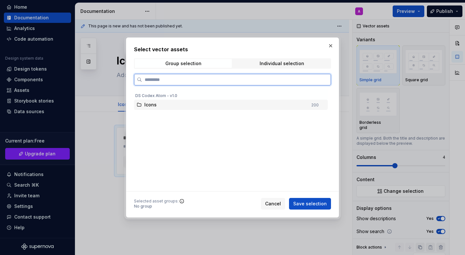
click at [152, 104] on span "Icons" at bounding box center [150, 105] width 13 height 6
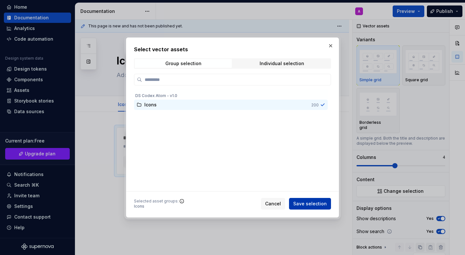
click at [316, 206] on span "Save selection" at bounding box center [310, 204] width 34 height 6
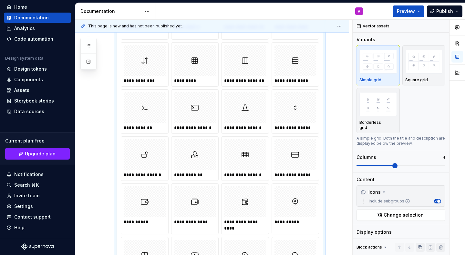
scroll to position [2534, 0]
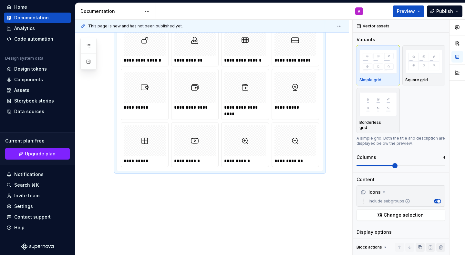
click at [409, 18] on div "Preview Publish" at bounding box center [416, 11] width 97 height 16
click at [408, 11] on span "Preview" at bounding box center [406, 11] width 18 height 6
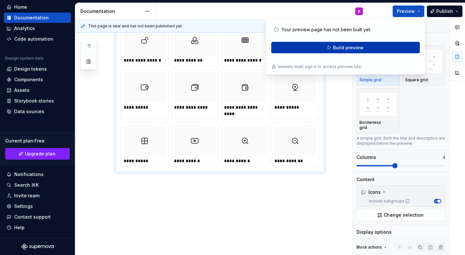
click at [327, 49] on button "Build preview" at bounding box center [345, 48] width 148 height 12
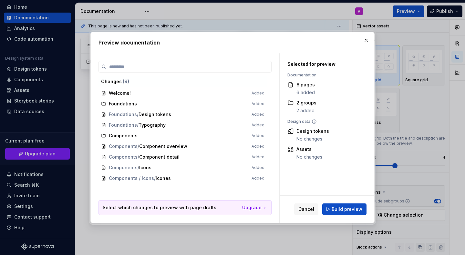
click at [338, 202] on div "Cancel Build preview" at bounding box center [326, 209] width 95 height 27
click at [337, 209] on span "Build preview" at bounding box center [346, 209] width 31 height 6
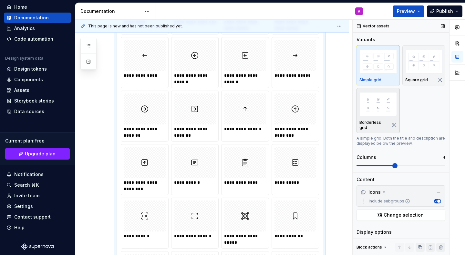
click at [378, 108] on img "button" at bounding box center [377, 104] width 37 height 24
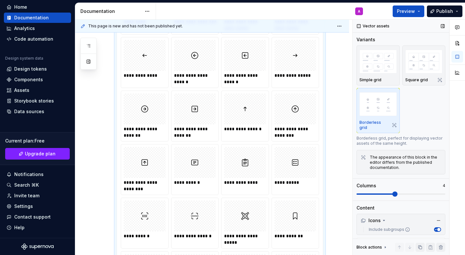
scroll to position [108, 0]
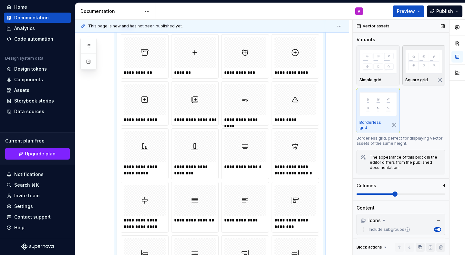
click at [417, 72] on img "button" at bounding box center [423, 62] width 37 height 24
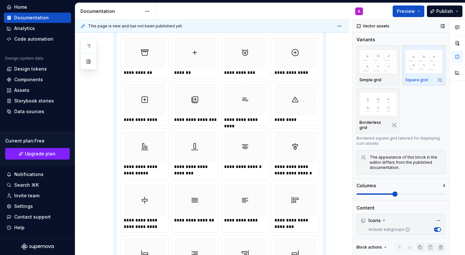
click at [408, 64] on img "button" at bounding box center [423, 62] width 37 height 24
click at [387, 64] on img "button" at bounding box center [377, 62] width 37 height 24
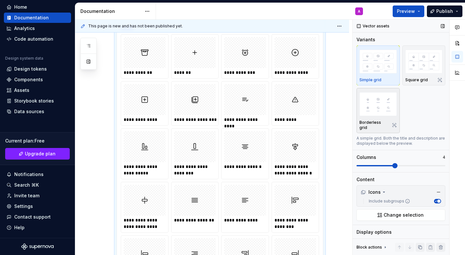
click at [373, 96] on img "button" at bounding box center [377, 104] width 37 height 24
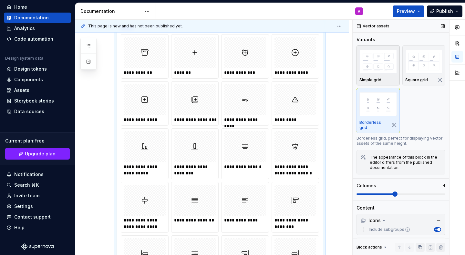
click at [378, 69] on img "button" at bounding box center [377, 62] width 37 height 24
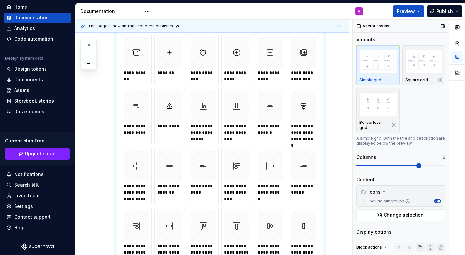
click at [416, 163] on span at bounding box center [418, 165] width 5 height 5
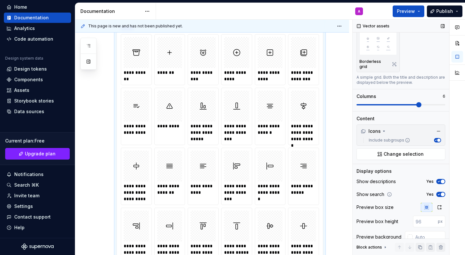
scroll to position [68, 0]
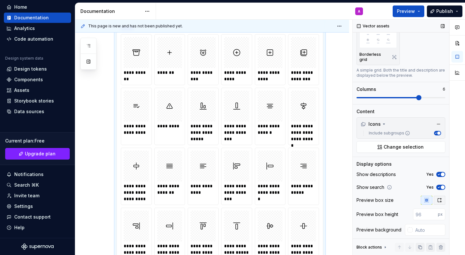
click at [437, 196] on button "button" at bounding box center [439, 200] width 12 height 9
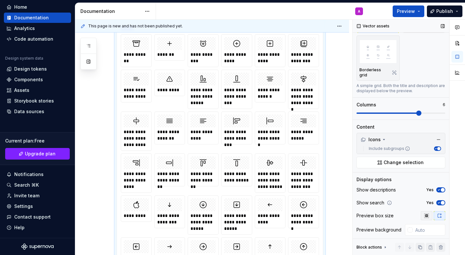
click at [427, 213] on icon "button" at bounding box center [426, 215] width 5 height 5
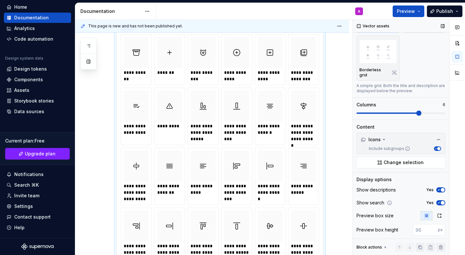
click at [439, 201] on icon "button" at bounding box center [438, 203] width 5 height 4
click at [439, 201] on span "button" at bounding box center [439, 203] width 4 height 4
click at [440, 188] on icon "button" at bounding box center [438, 190] width 5 height 4
click at [440, 188] on span "button" at bounding box center [439, 190] width 4 height 4
click at [395, 159] on span "Change selection" at bounding box center [403, 162] width 40 height 6
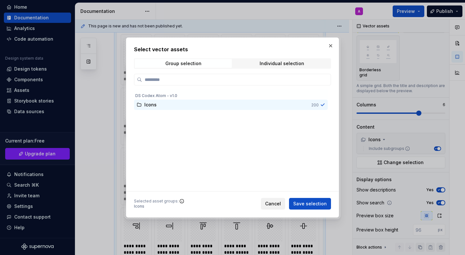
click at [272, 203] on span "Cancel" at bounding box center [273, 204] width 16 height 6
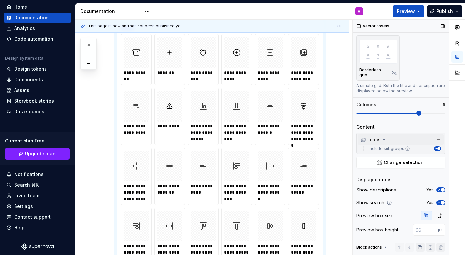
click at [389, 136] on div "Icons" at bounding box center [401, 140] width 86 height 10
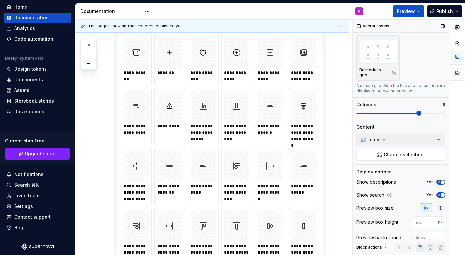
click at [389, 136] on div "Icons" at bounding box center [401, 140] width 86 height 10
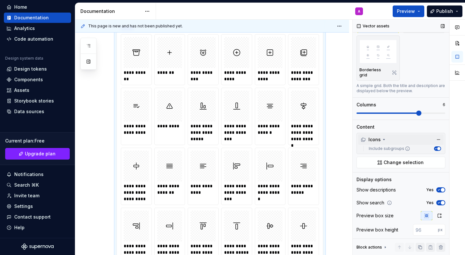
click at [389, 136] on div "Icons" at bounding box center [401, 140] width 86 height 10
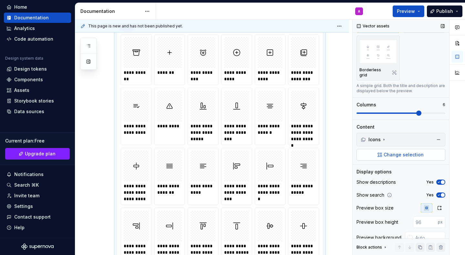
click at [389, 152] on span "Change selection" at bounding box center [403, 155] width 40 height 6
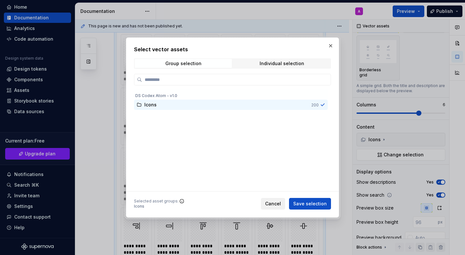
click at [272, 206] on span "Cancel" at bounding box center [273, 204] width 16 height 6
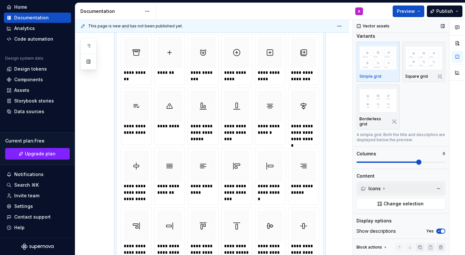
scroll to position [0, 0]
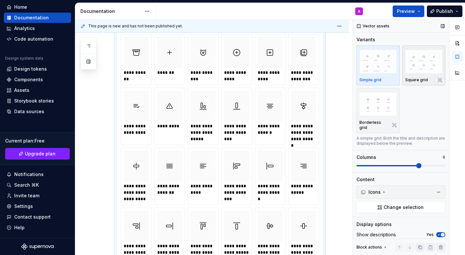
click at [422, 71] on img "button" at bounding box center [423, 62] width 37 height 24
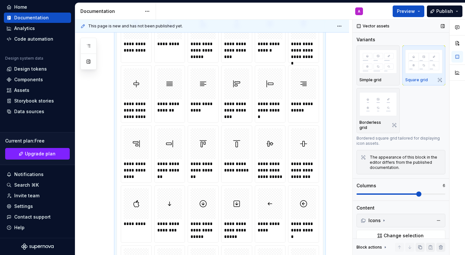
scroll to position [108, 0]
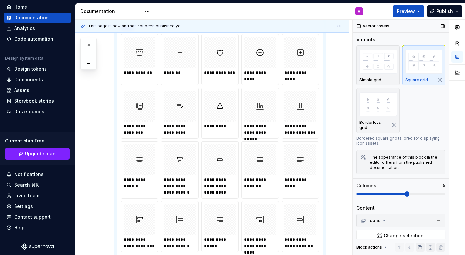
click at [409, 192] on span at bounding box center [406, 194] width 5 height 5
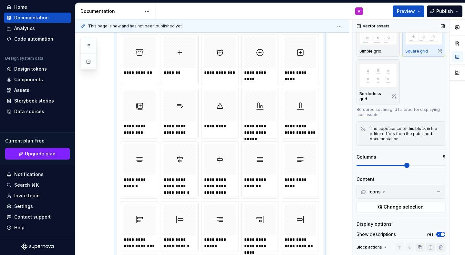
scroll to position [0, 0]
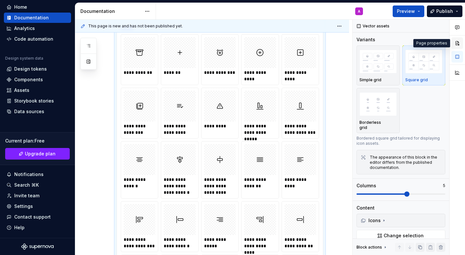
click at [459, 42] on button "button" at bounding box center [457, 43] width 12 height 12
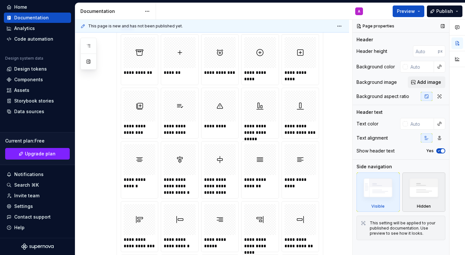
click at [416, 190] on img at bounding box center [423, 190] width 37 height 28
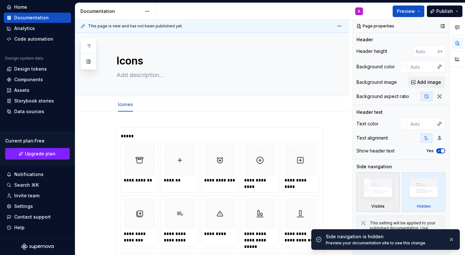
click at [370, 191] on img at bounding box center [377, 190] width 37 height 28
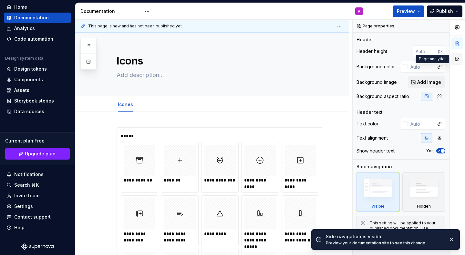
click at [458, 60] on button "button" at bounding box center [457, 59] width 12 height 12
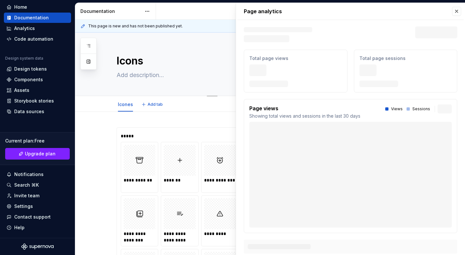
click at [188, 89] on div "Icons" at bounding box center [219, 64] width 207 height 63
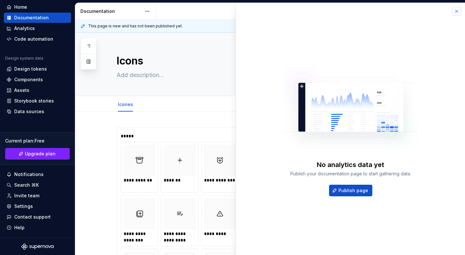
click at [456, 12] on button "button" at bounding box center [456, 11] width 9 height 9
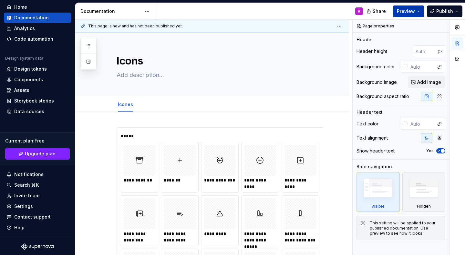
click at [409, 13] on span "Preview" at bounding box center [406, 11] width 18 height 6
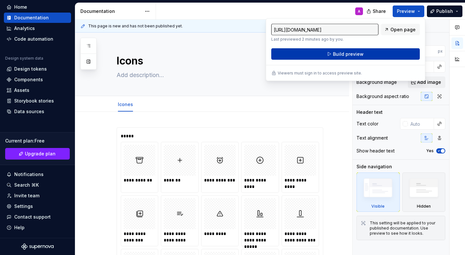
click at [372, 54] on button "Build preview" at bounding box center [345, 54] width 148 height 12
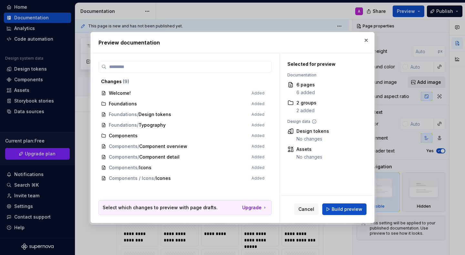
scroll to position [23, 0]
click at [336, 206] on button "Build preview" at bounding box center [344, 210] width 44 height 12
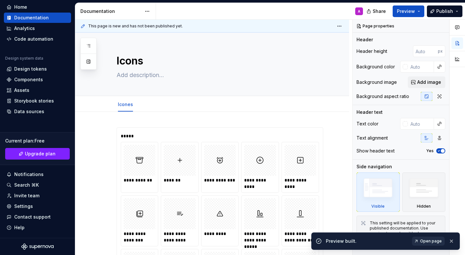
click at [429, 245] on link "Open page" at bounding box center [428, 241] width 33 height 9
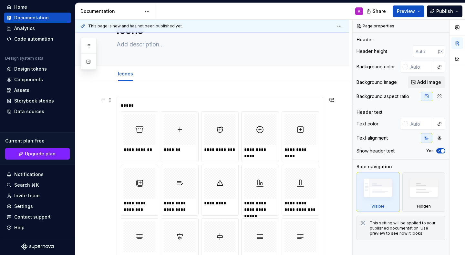
scroll to position [0, 0]
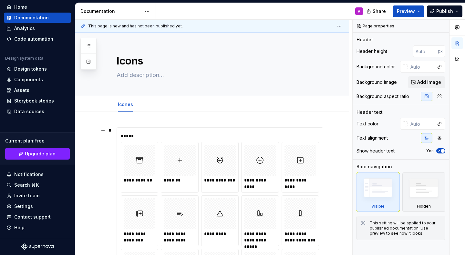
type textarea "*"
